Goal: Find specific page/section

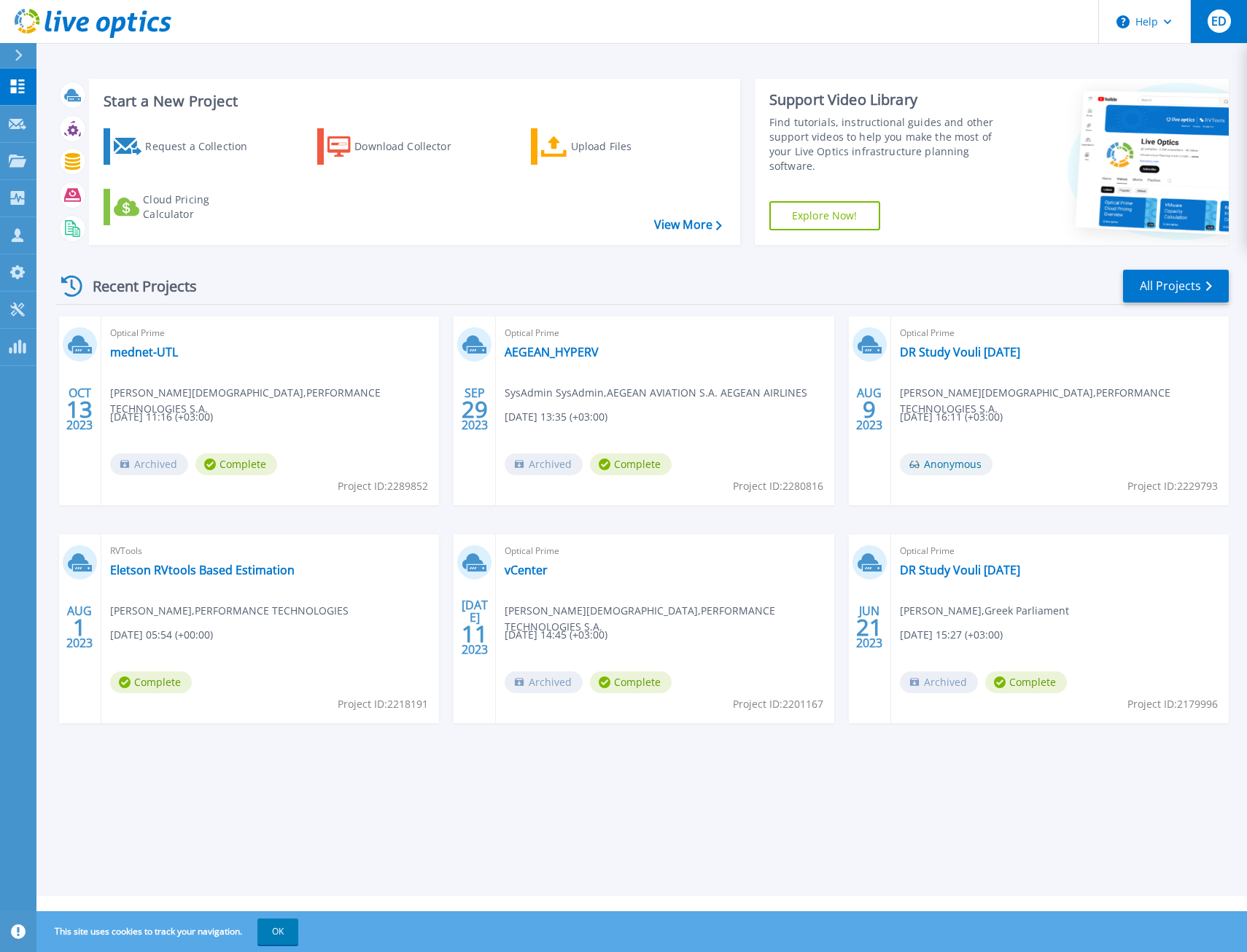
click at [1213, 27] on span "ED" at bounding box center [1218, 21] width 16 height 12
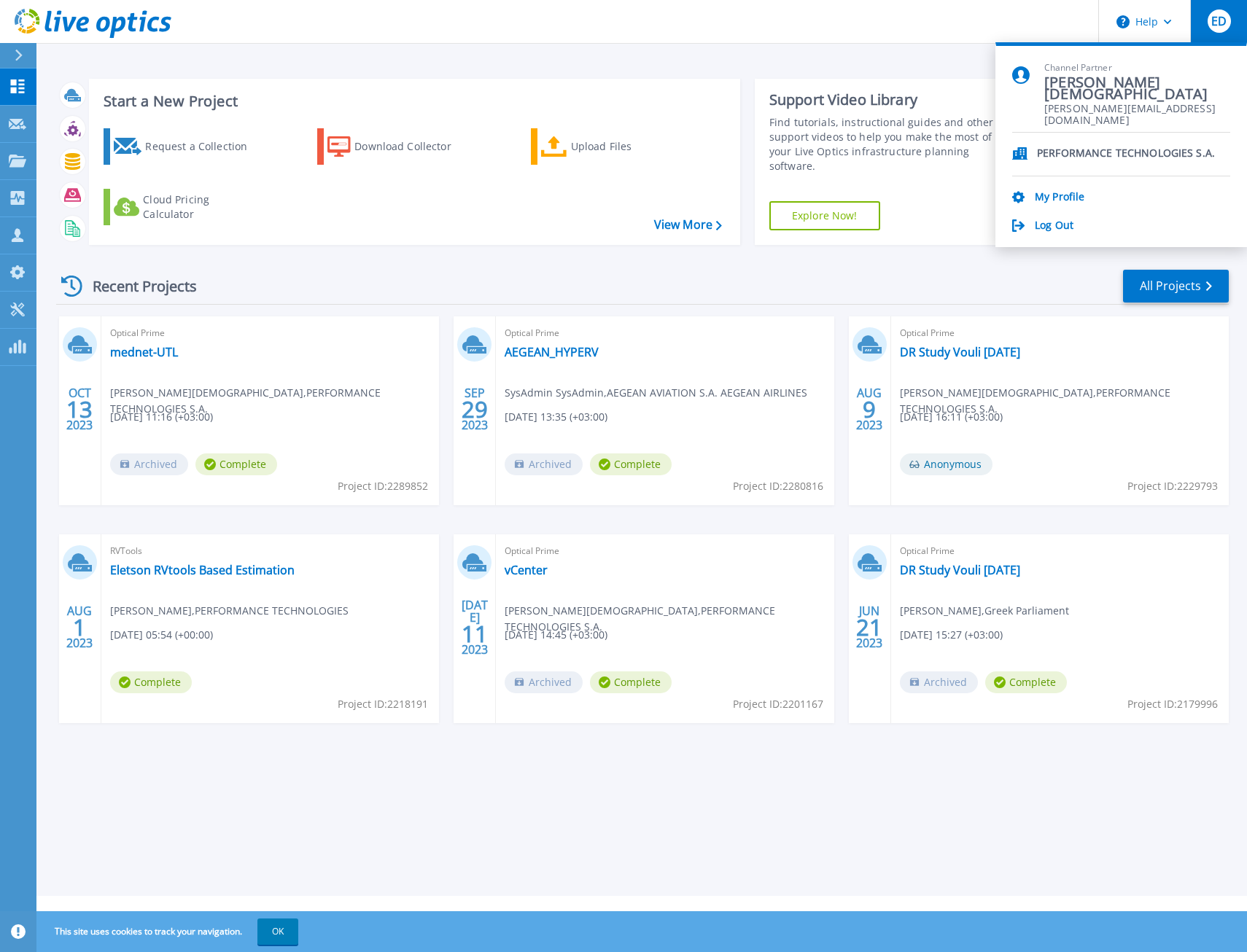
click at [918, 269] on div "Recent Projects All Projects" at bounding box center [643, 286] width 1173 height 36
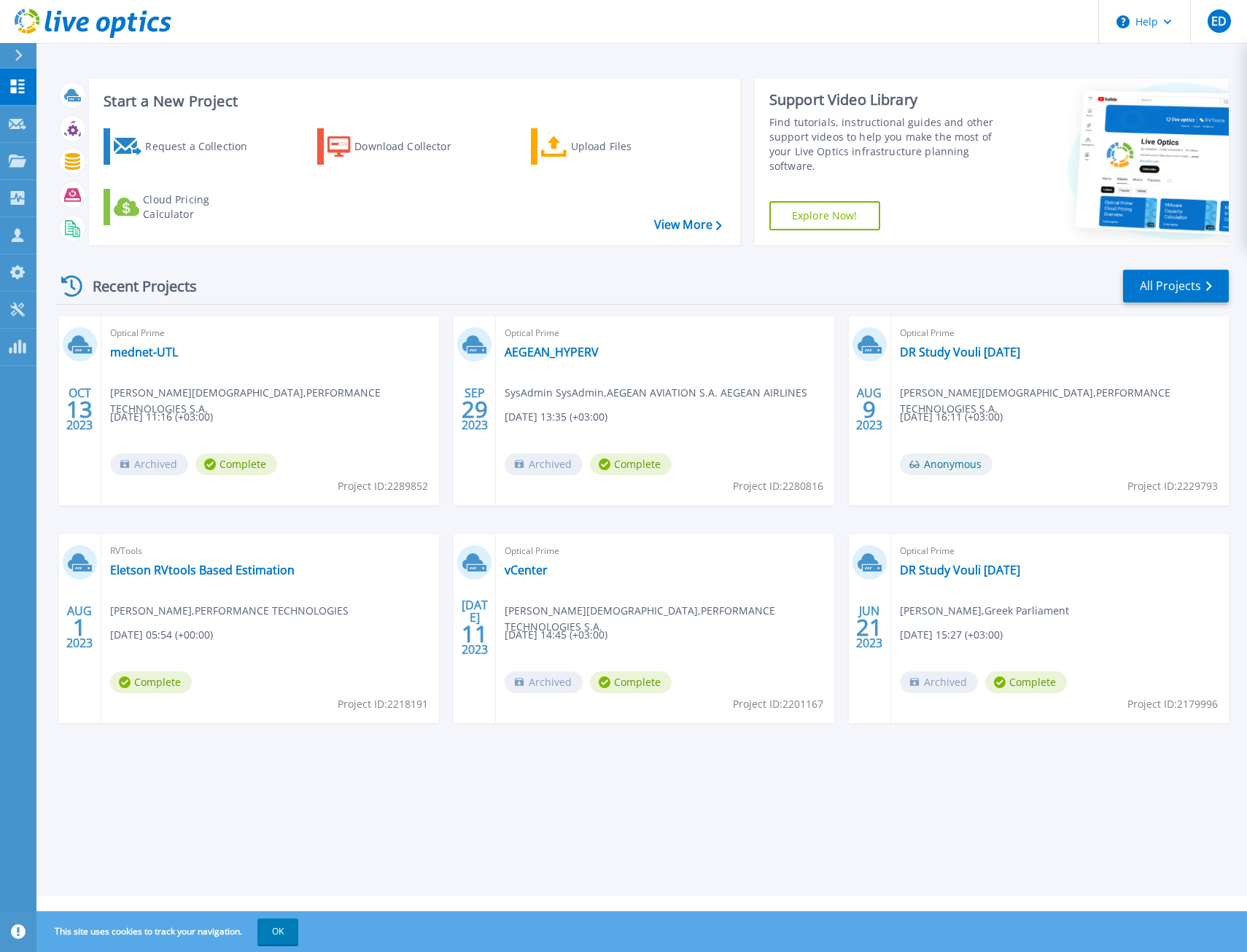
click at [987, 612] on span "[PERSON_NAME] , Greek Parliament" at bounding box center [984, 610] width 170 height 16
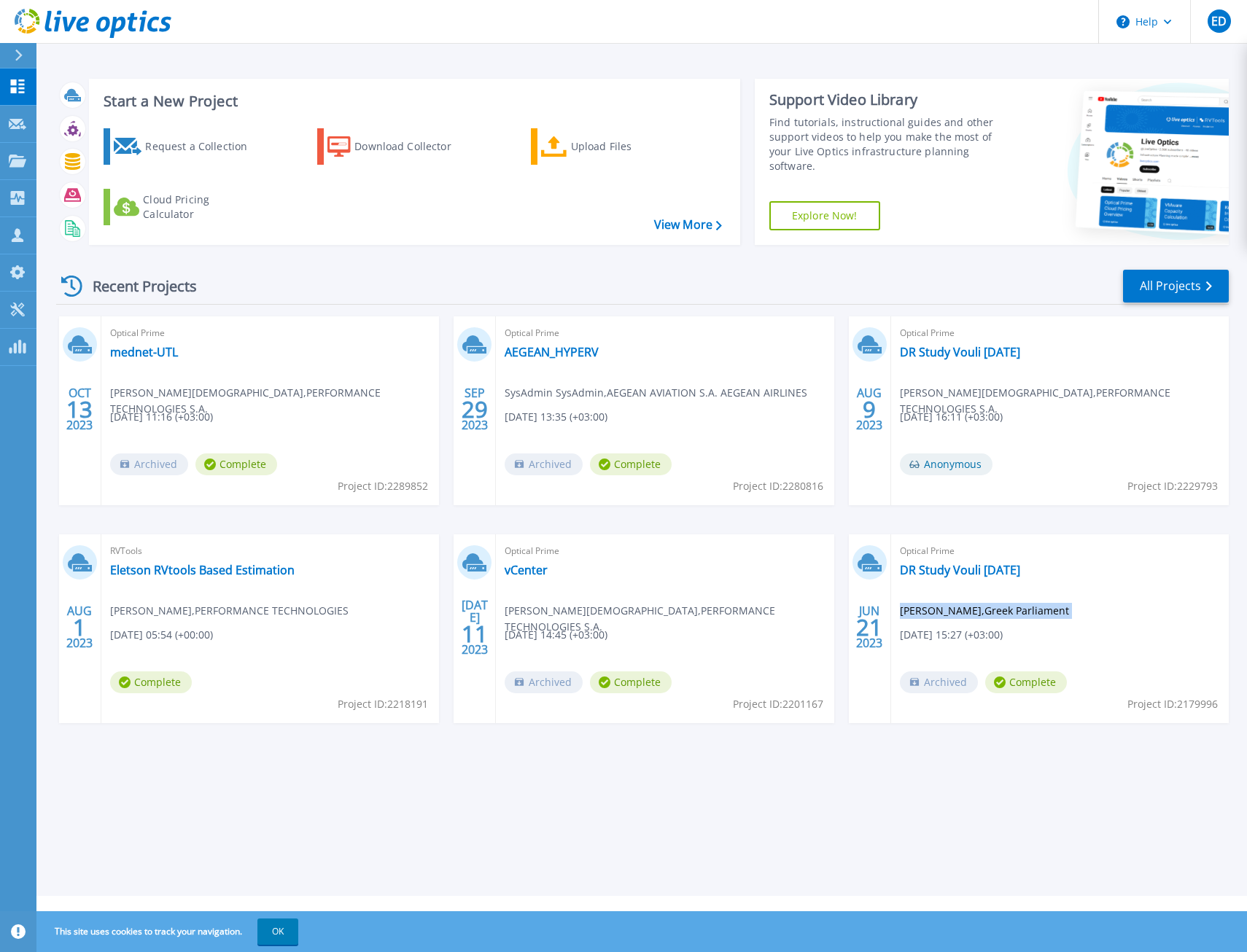
click at [987, 612] on span "[PERSON_NAME] , Greek Parliament" at bounding box center [984, 610] width 170 height 16
click at [988, 612] on span "[PERSON_NAME] , Greek Parliament" at bounding box center [984, 610] width 170 height 16
click at [1183, 402] on div "Optical Prime DR Study Vouli [DATE] [PERSON_NAME] , PERFORMANCE TECHNOLOGIES [D…" at bounding box center [1060, 411] width 337 height 189
